Goal: Information Seeking & Learning: Learn about a topic

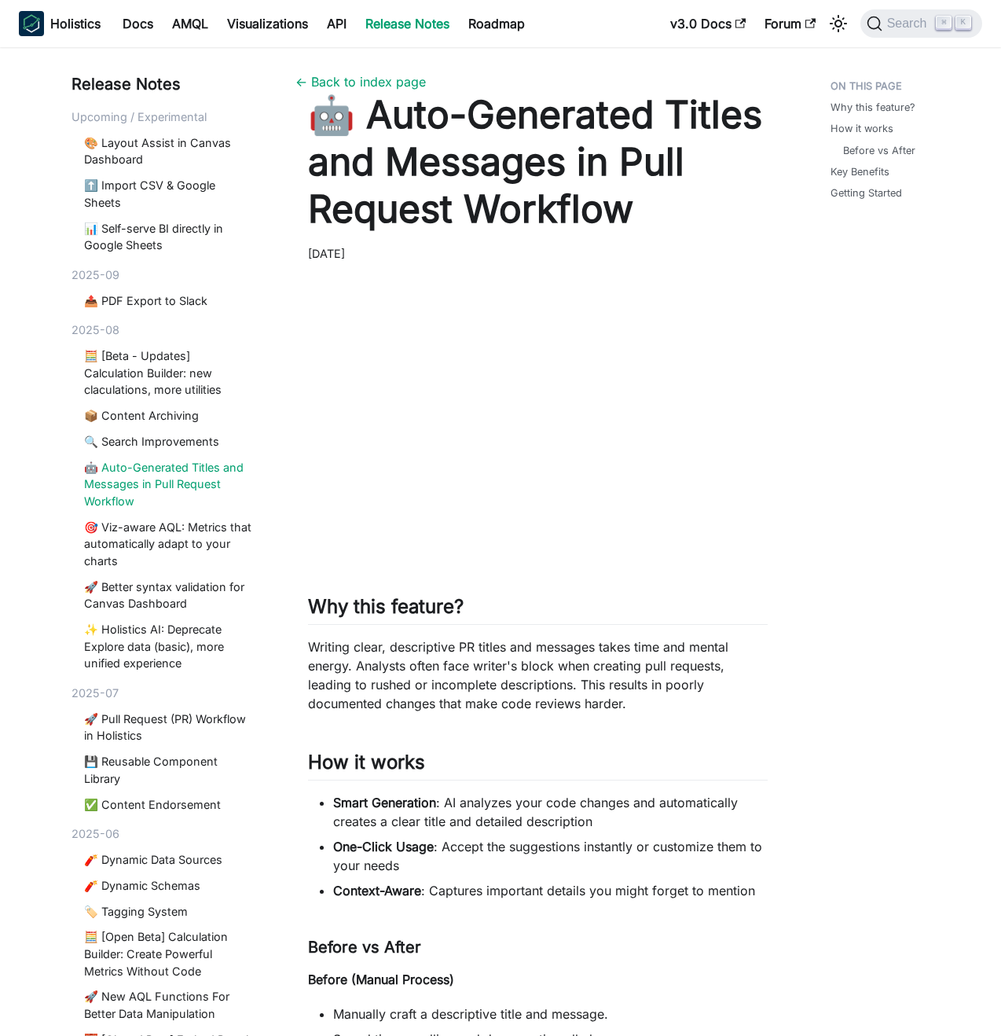
click at [688, 259] on header "🤖 Auto-Generated Titles and Messages in Pull Request Workflow [DATE]" at bounding box center [538, 176] width 460 height 171
drag, startPoint x: 439, startPoint y: 800, endPoint x: 615, endPoint y: 828, distance: 179.1
click at [616, 829] on li "Smart Generation : AI analyzes your code changes and automatically creates a cl…" at bounding box center [550, 812] width 435 height 38
click at [615, 828] on li "Smart Generation : AI analyzes your code changes and automatically creates a cl…" at bounding box center [550, 812] width 435 height 38
drag, startPoint x: 615, startPoint y: 828, endPoint x: 449, endPoint y: 803, distance: 168.5
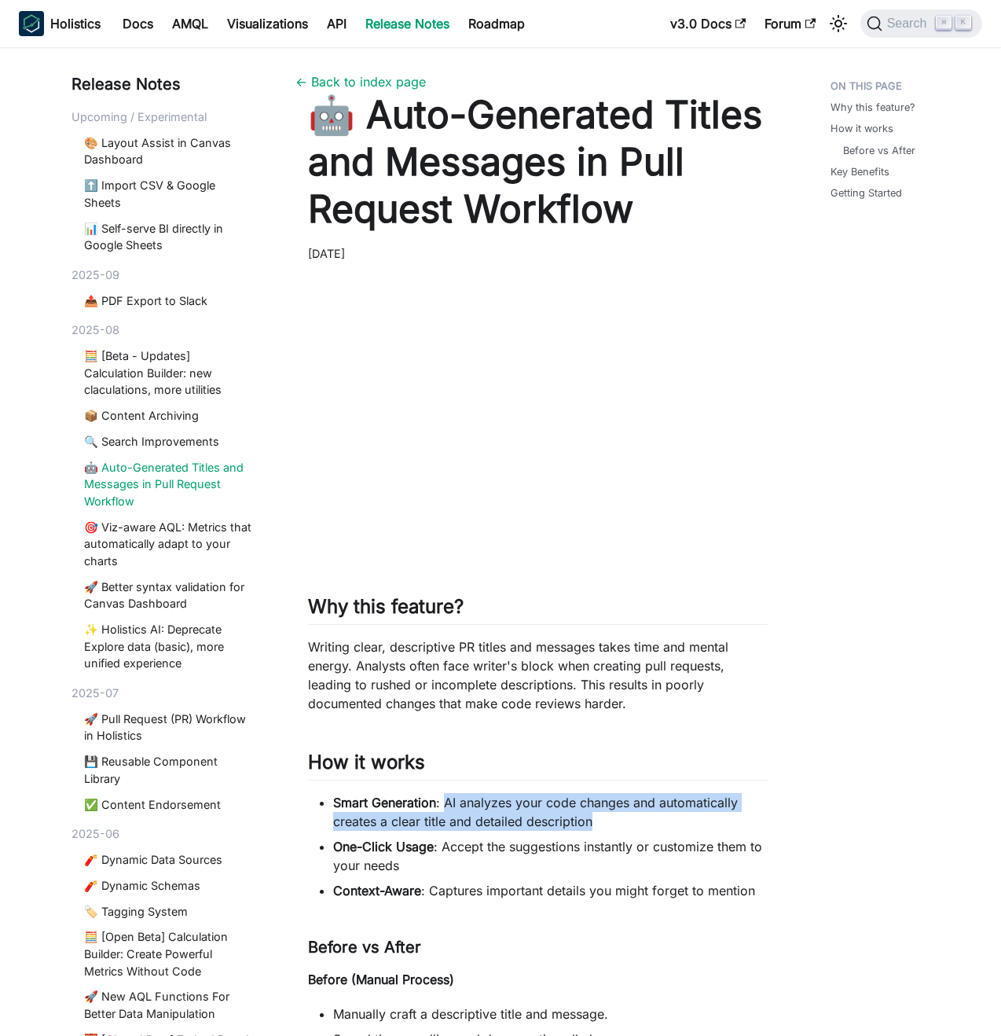
click at [449, 802] on li "Smart Generation : AI analyzes your code changes and automatically creates a cl…" at bounding box center [550, 812] width 435 height 38
click at [451, 840] on li "One-Click Usage : Accept the suggestions instantly or customize them to your ne…" at bounding box center [550, 856] width 435 height 38
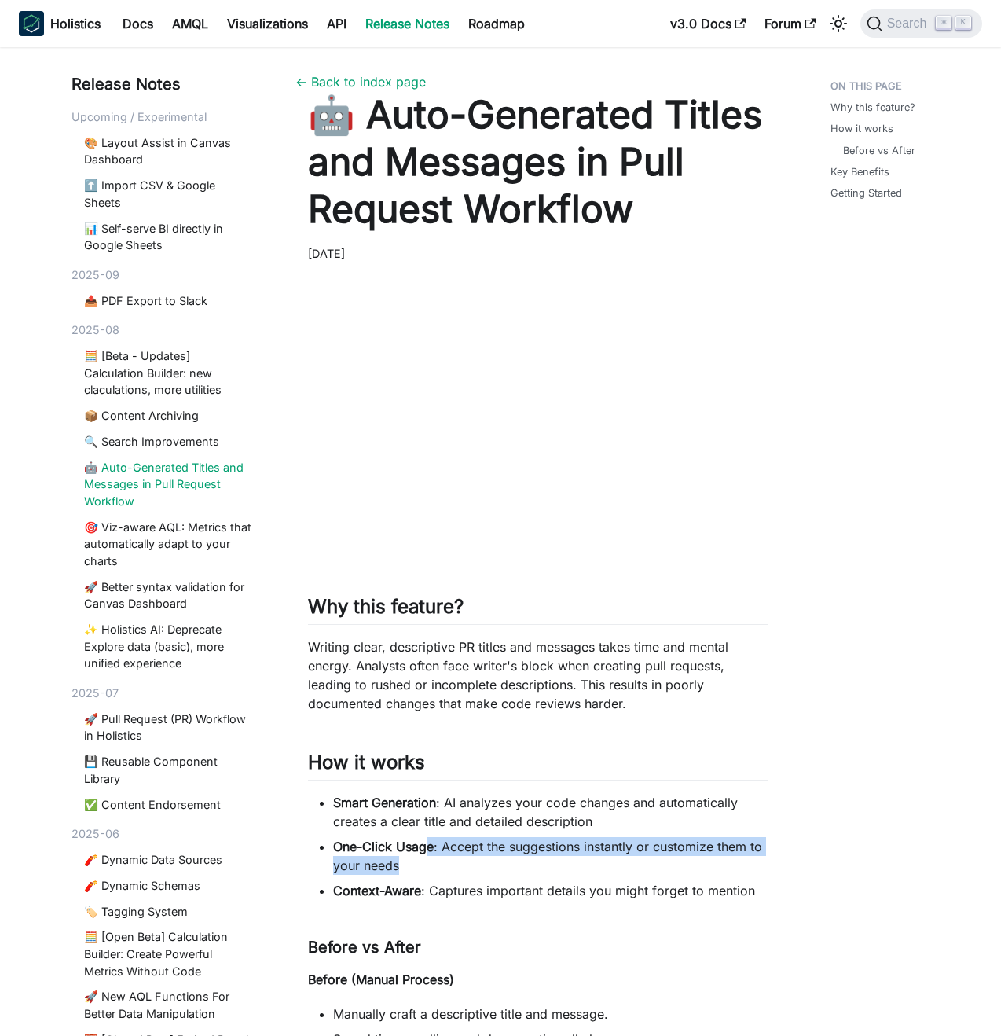
drag, startPoint x: 429, startPoint y: 845, endPoint x: 454, endPoint y: 858, distance: 28.5
click at [454, 858] on li "One-Click Usage : Accept the suggestions instantly or customize them to your ne…" at bounding box center [550, 856] width 435 height 38
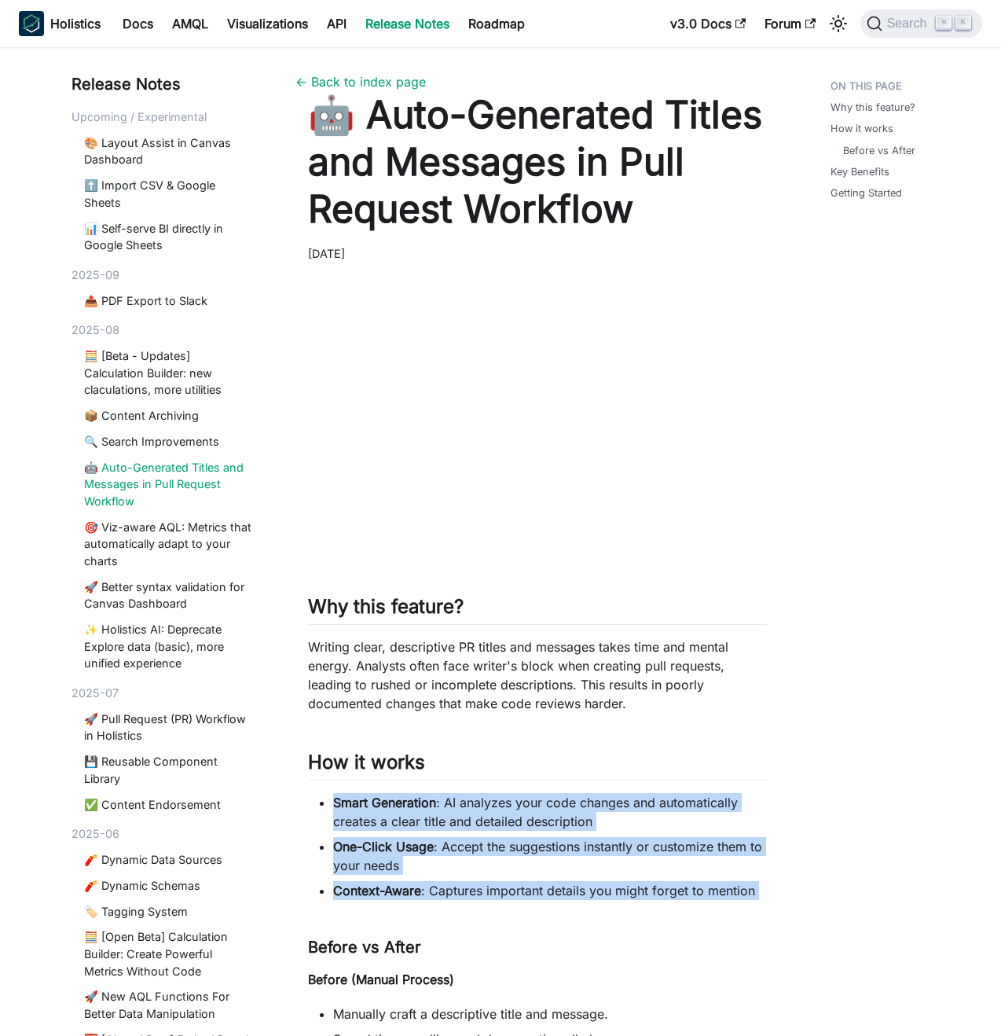
drag, startPoint x: 334, startPoint y: 806, endPoint x: 765, endPoint y: 903, distance: 441.6
click at [765, 903] on div "Why this feature? ​ Writing clear, descriptive PR titles and messages takes tim…" at bounding box center [538, 938] width 460 height 1327
copy div "Smart Generation : AI analyzes your code changes and automatically creates a cl…"
click at [119, 422] on link "📦 Content Archiving" at bounding box center [167, 415] width 167 height 17
